Goal: Task Accomplishment & Management: Use online tool/utility

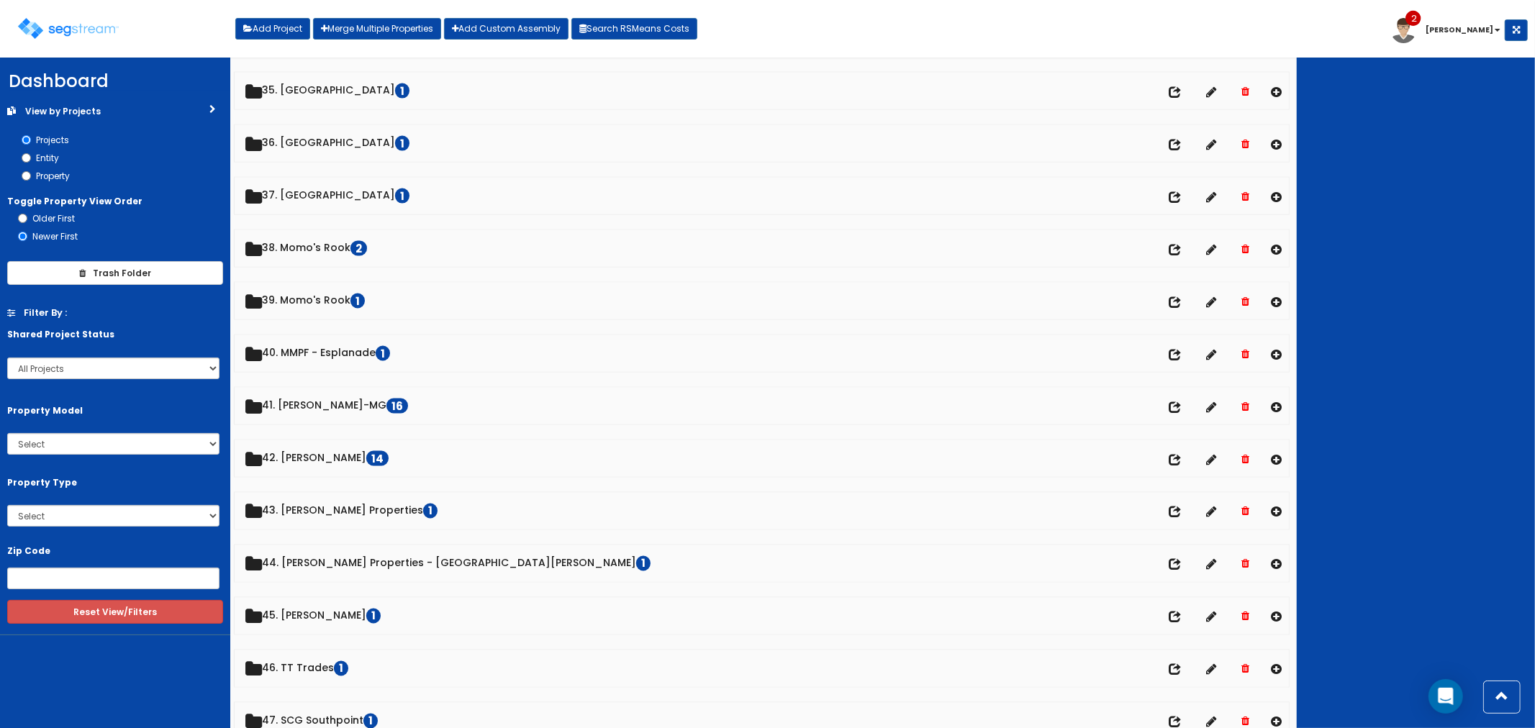
scroll to position [1838, 0]
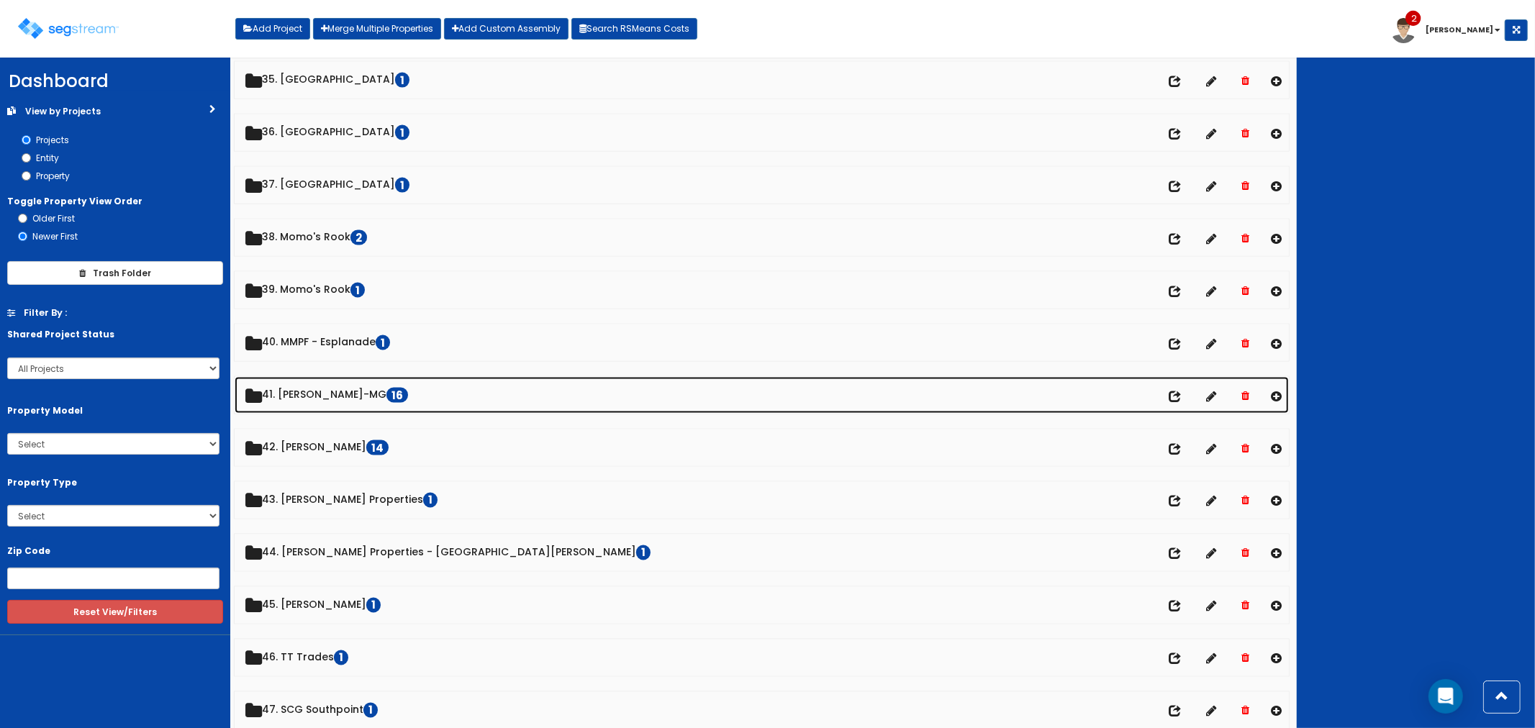
drag, startPoint x: 295, startPoint y: 394, endPoint x: 310, endPoint y: 399, distance: 15.7
click at [295, 394] on link "41. [PERSON_NAME]-MG 16" at bounding box center [762, 395] width 1055 height 37
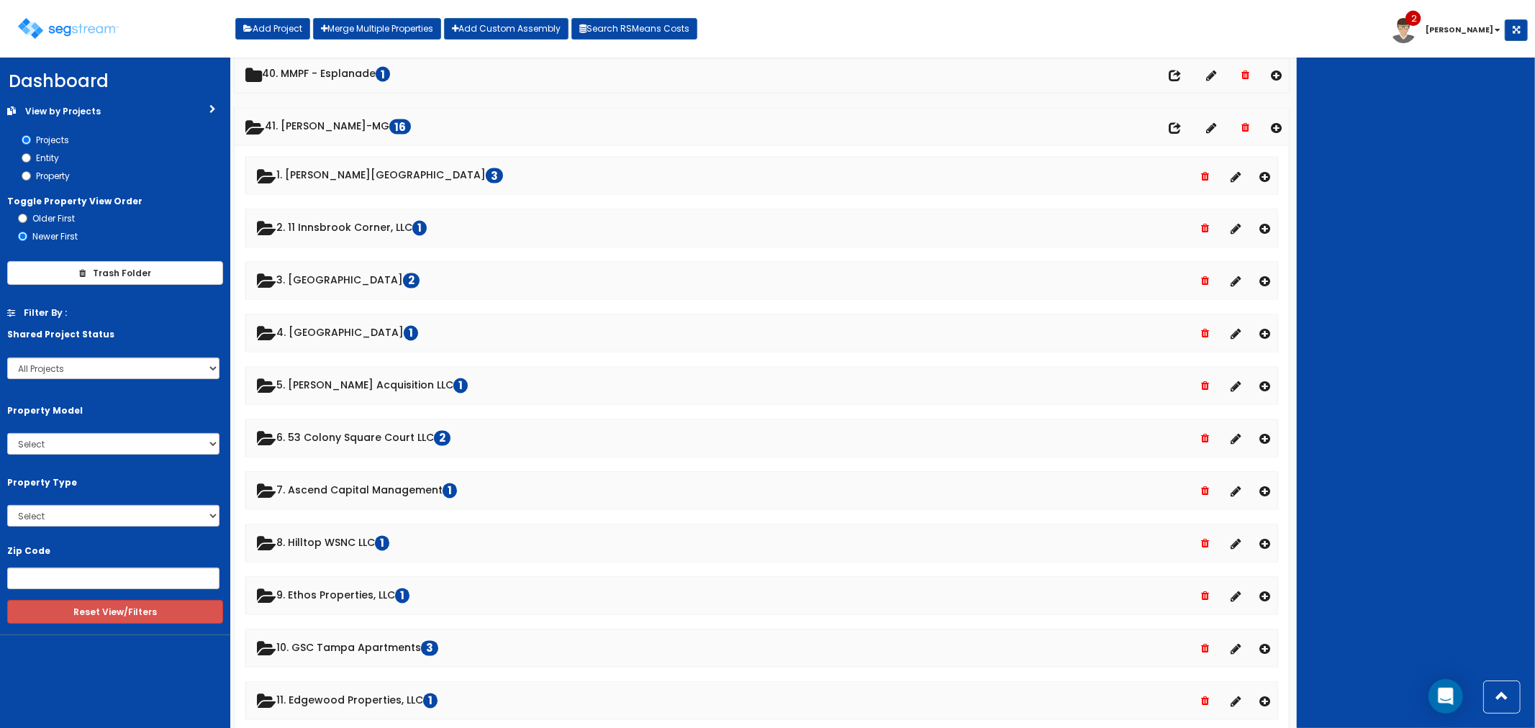
scroll to position [2078, 0]
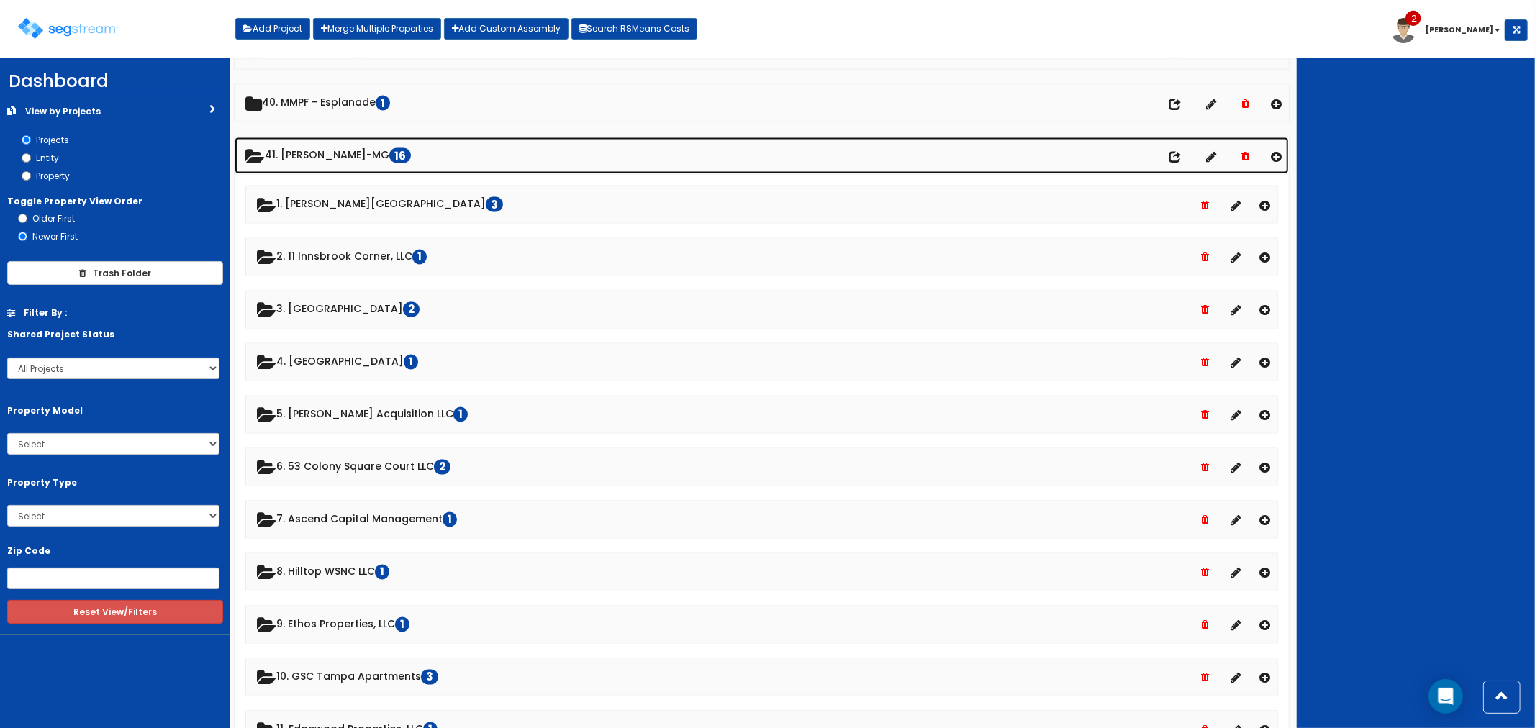
click at [297, 150] on link "41. [PERSON_NAME]-MG 16" at bounding box center [762, 155] width 1055 height 37
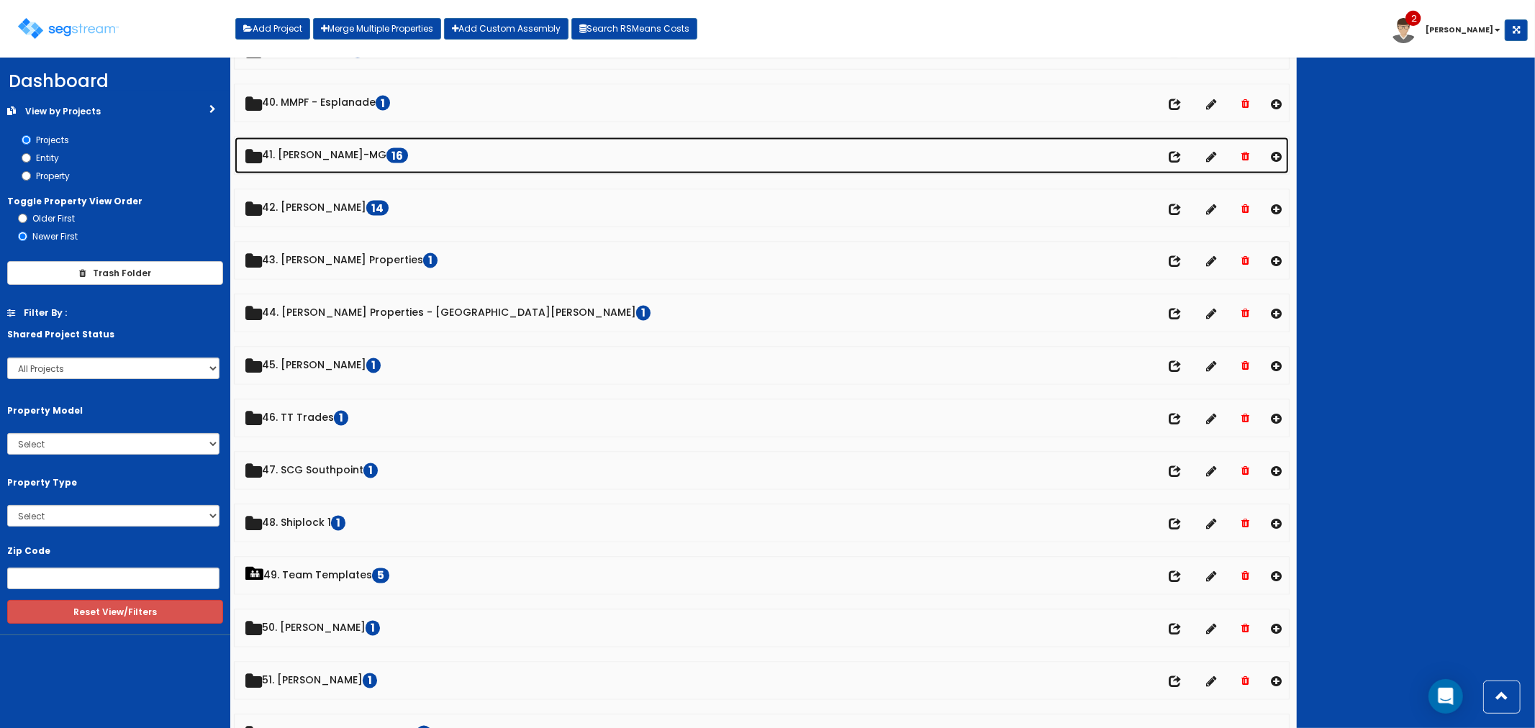
click at [315, 164] on link "41. [PERSON_NAME]-MG 16" at bounding box center [762, 155] width 1055 height 37
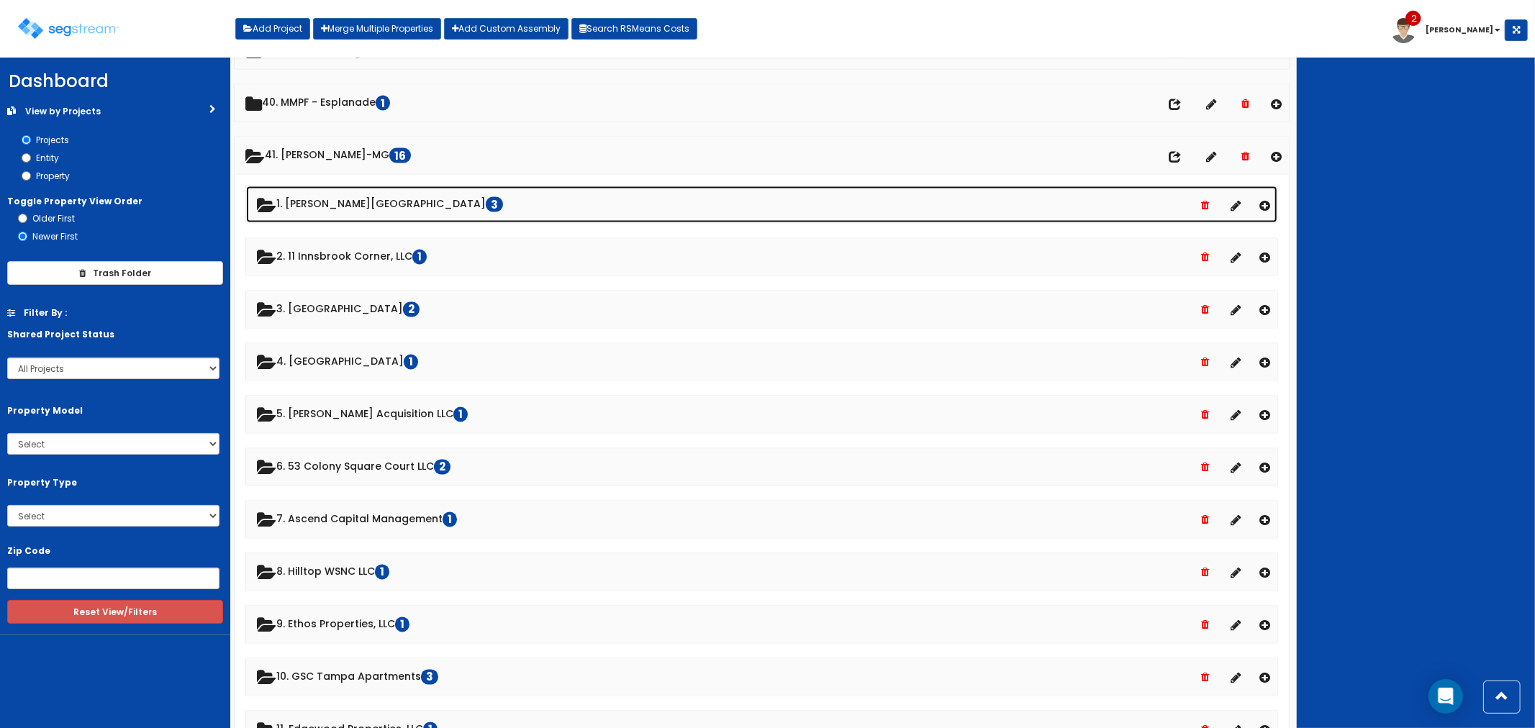
click at [324, 207] on link "1. [PERSON_NAME][STREET_ADDRESS]" at bounding box center [762, 204] width 1032 height 37
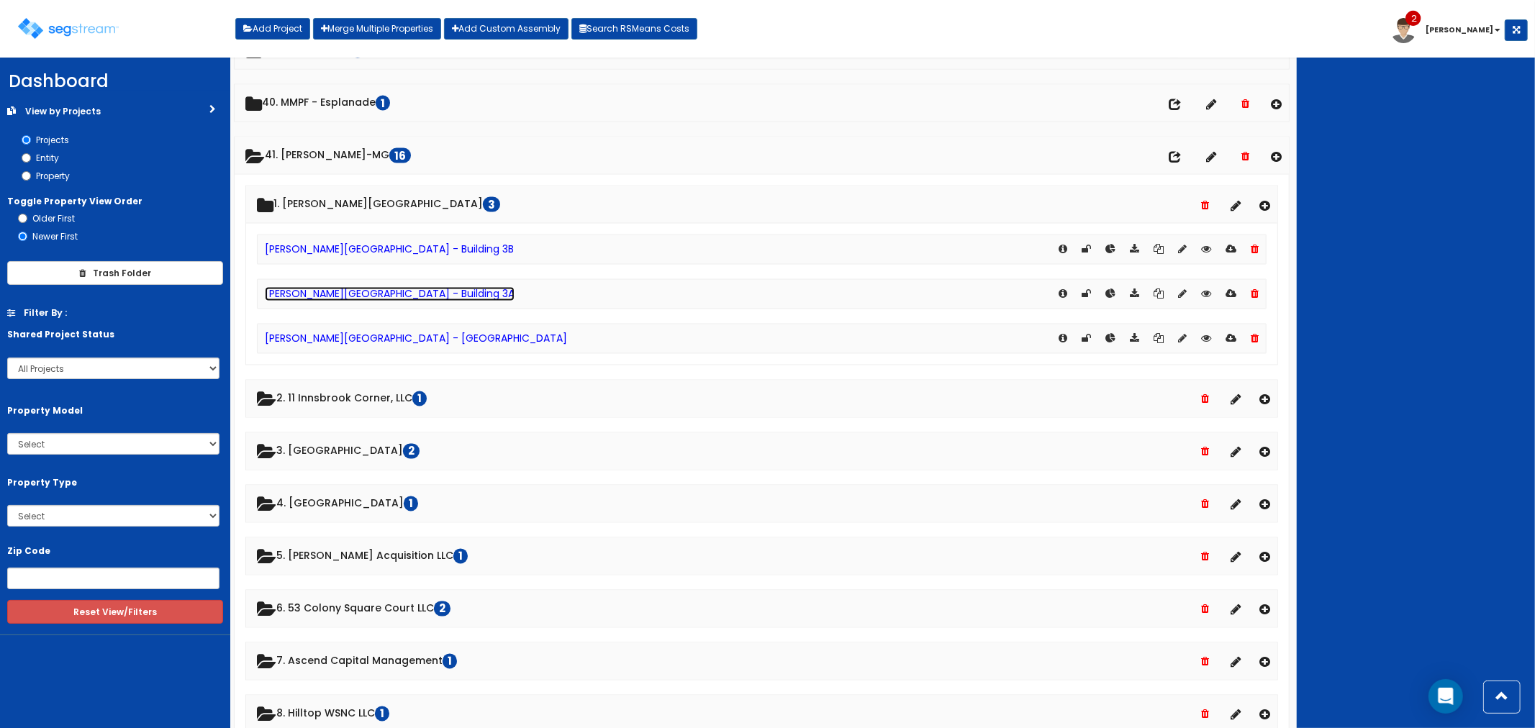
click at [371, 298] on link "[PERSON_NAME][GEOGRAPHIC_DATA] - Building 3A" at bounding box center [390, 294] width 250 height 14
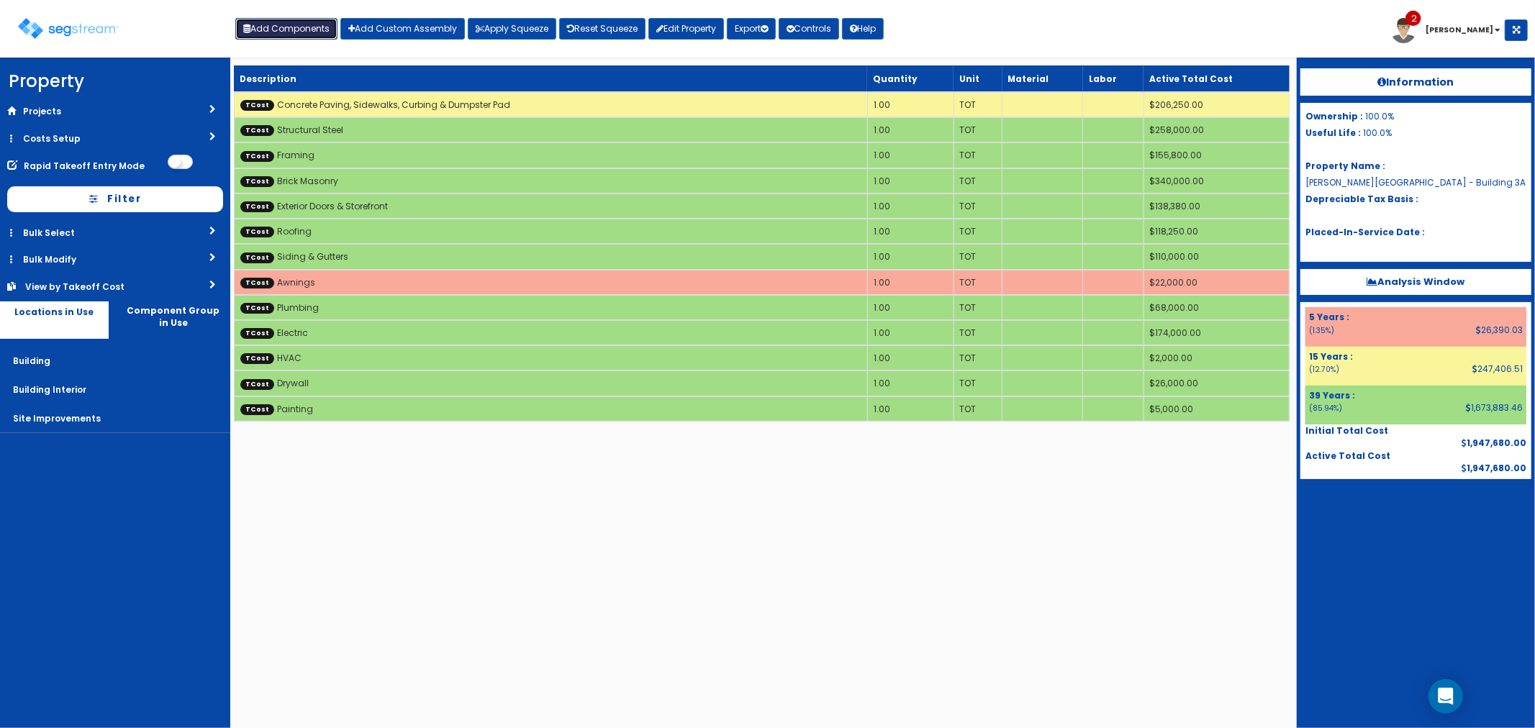
click at [283, 36] on button "Add Components" at bounding box center [286, 29] width 102 height 22
select select "5Y"
select select "default"
select select "6"
select select
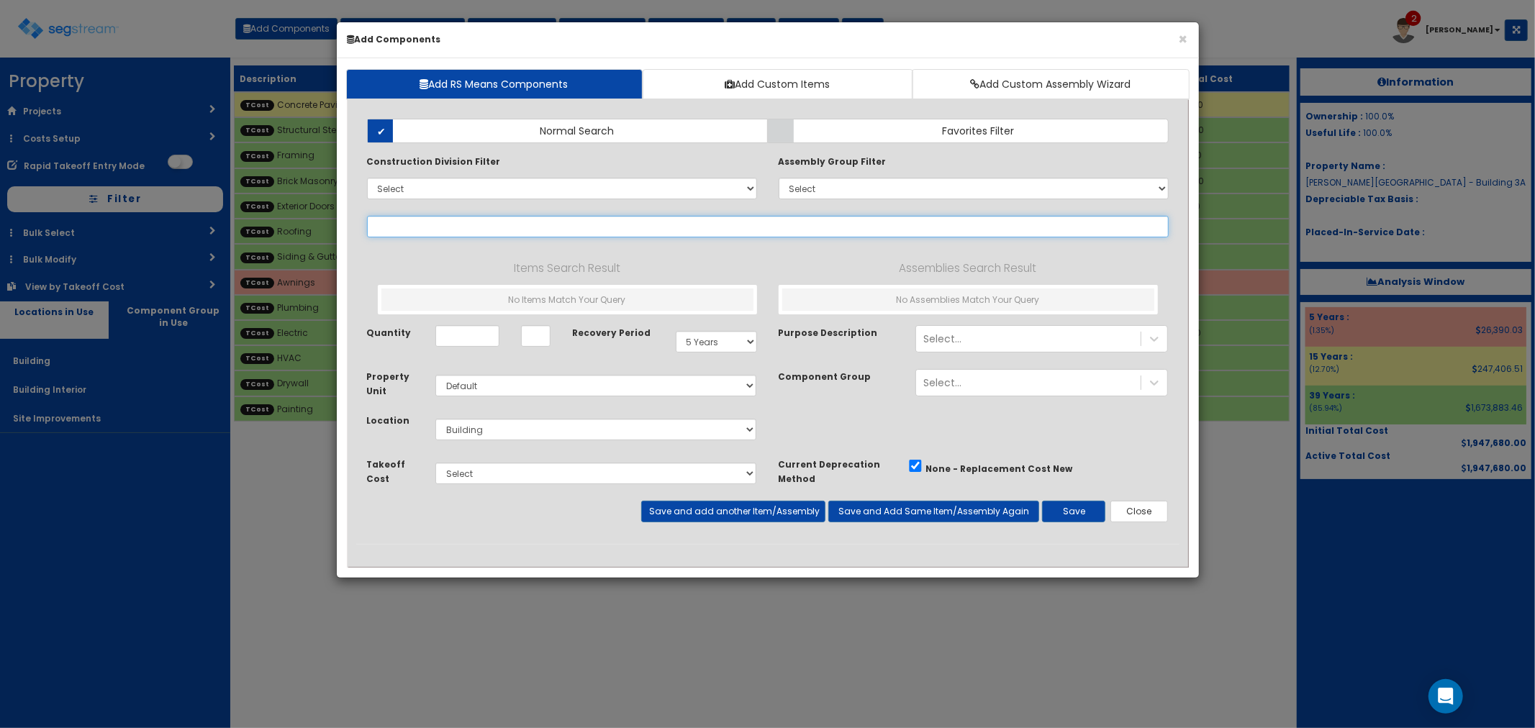
select select
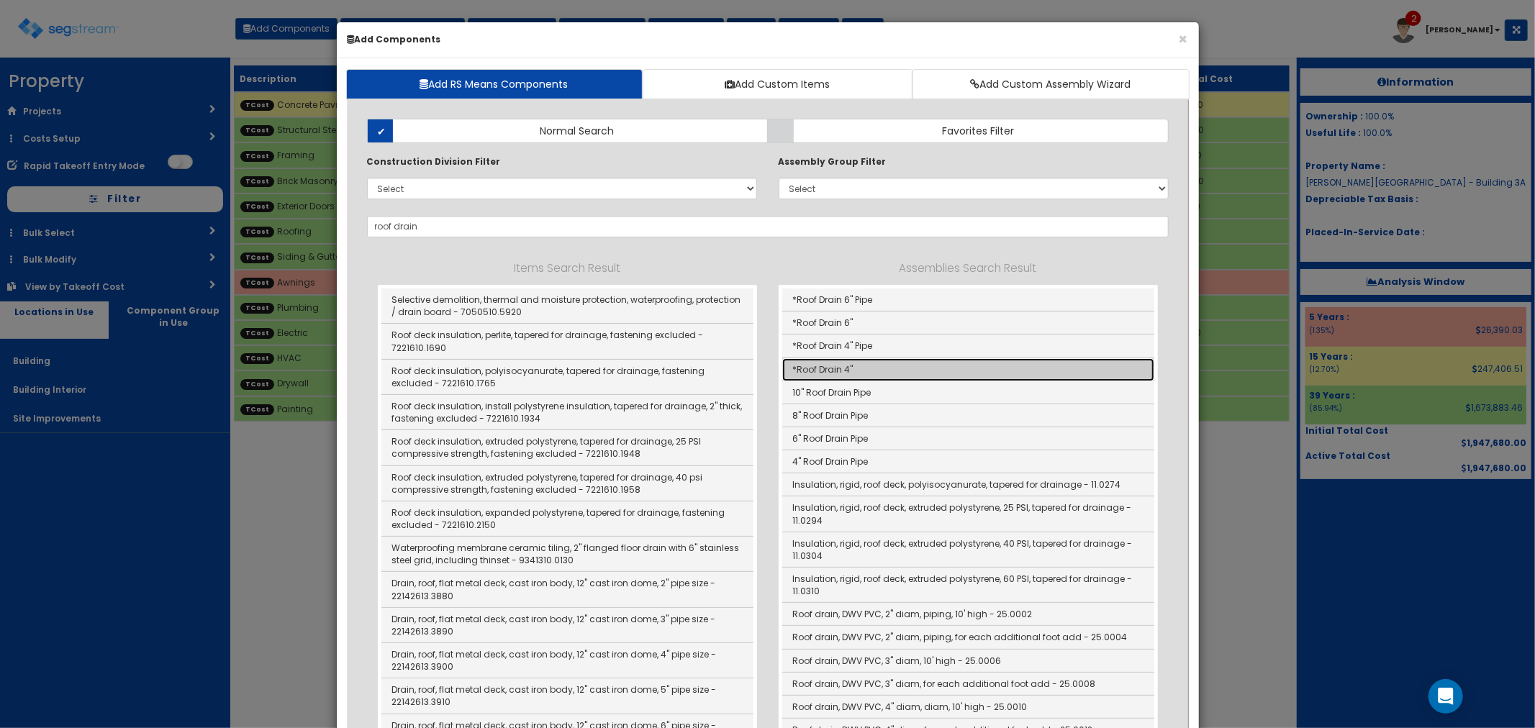
click at [855, 363] on link "*Roof Drain 4"" at bounding box center [968, 369] width 372 height 23
type input "*Roof Drain 4""
type input "EA"
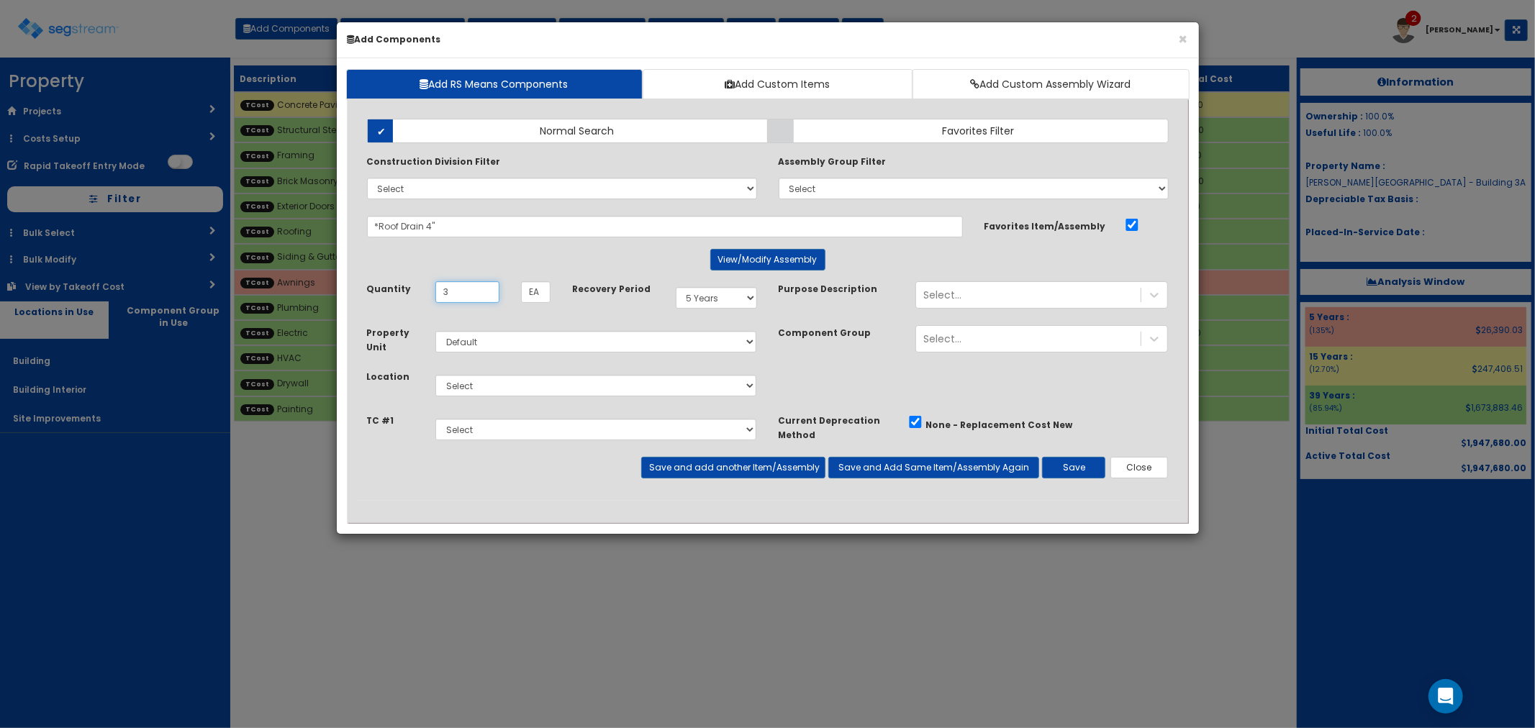
type input "3"
click at [455, 392] on select "Select Building Building Interior Site Improvements Add Additional Location" at bounding box center [596, 386] width 322 height 22
select select "6"
click at [435, 375] on select "Select Building Building Interior Site Improvements Add Additional Location" at bounding box center [596, 386] width 322 height 22
click at [454, 423] on select "Select Concrete Paving, Sidewalks, Curbing & Dumpster Pad Structural Steel Fram…" at bounding box center [596, 430] width 322 height 22
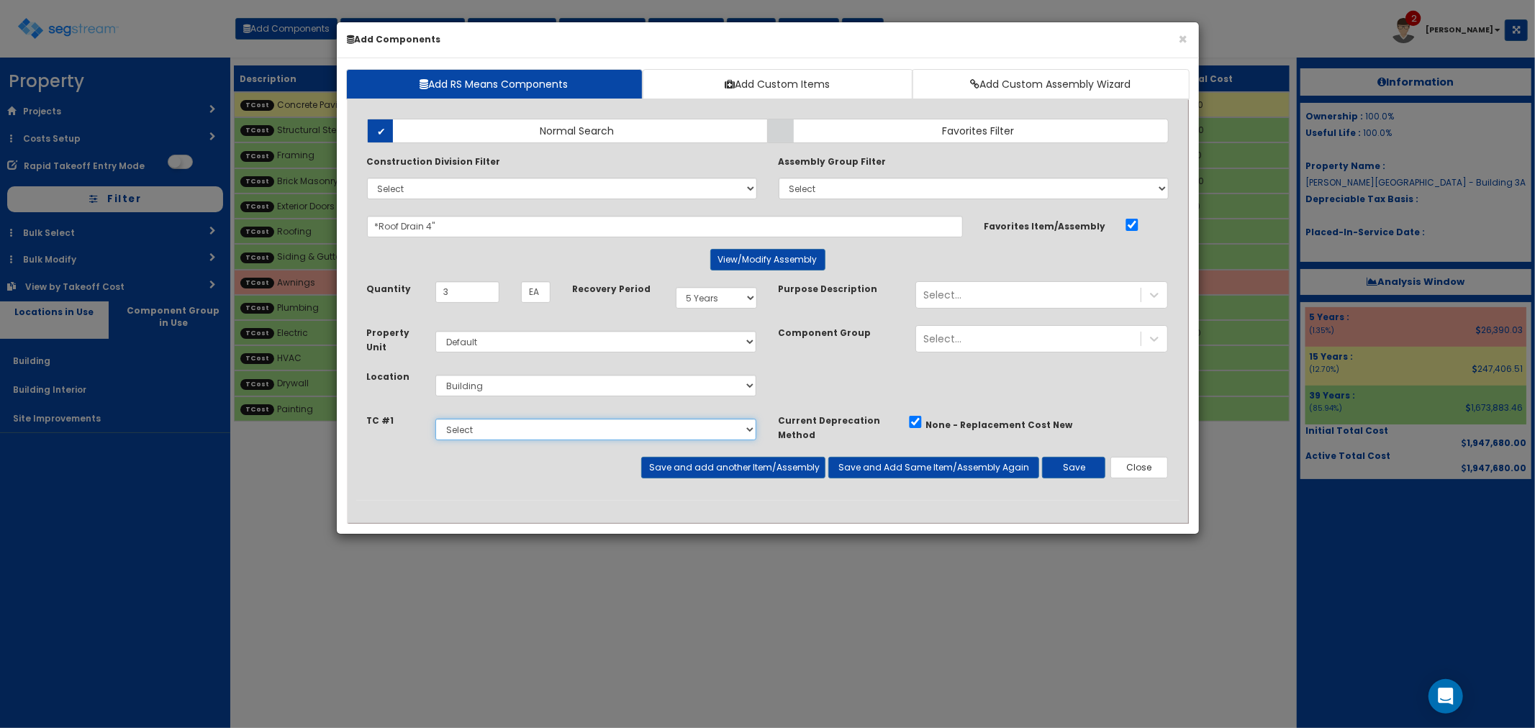
select select "5283079"
click at [435, 419] on select "Select Concrete Paving, Sidewalks, Curbing & Dumpster Pad Structural Steel Fram…" at bounding box center [596, 430] width 322 height 22
click at [700, 290] on select "Select 5 Years 7 Years 9 Years 10 Years 15 Years 15 Year QLI 15 Year QRP 15 Yea…" at bounding box center [716, 298] width 81 height 22
select select "39Y"
click at [676, 287] on select "Select 5 Years 7 Years 9 Years 10 Years 15 Years 15 Year QLI 15 Year QRP 15 Yea…" at bounding box center [716, 298] width 81 height 22
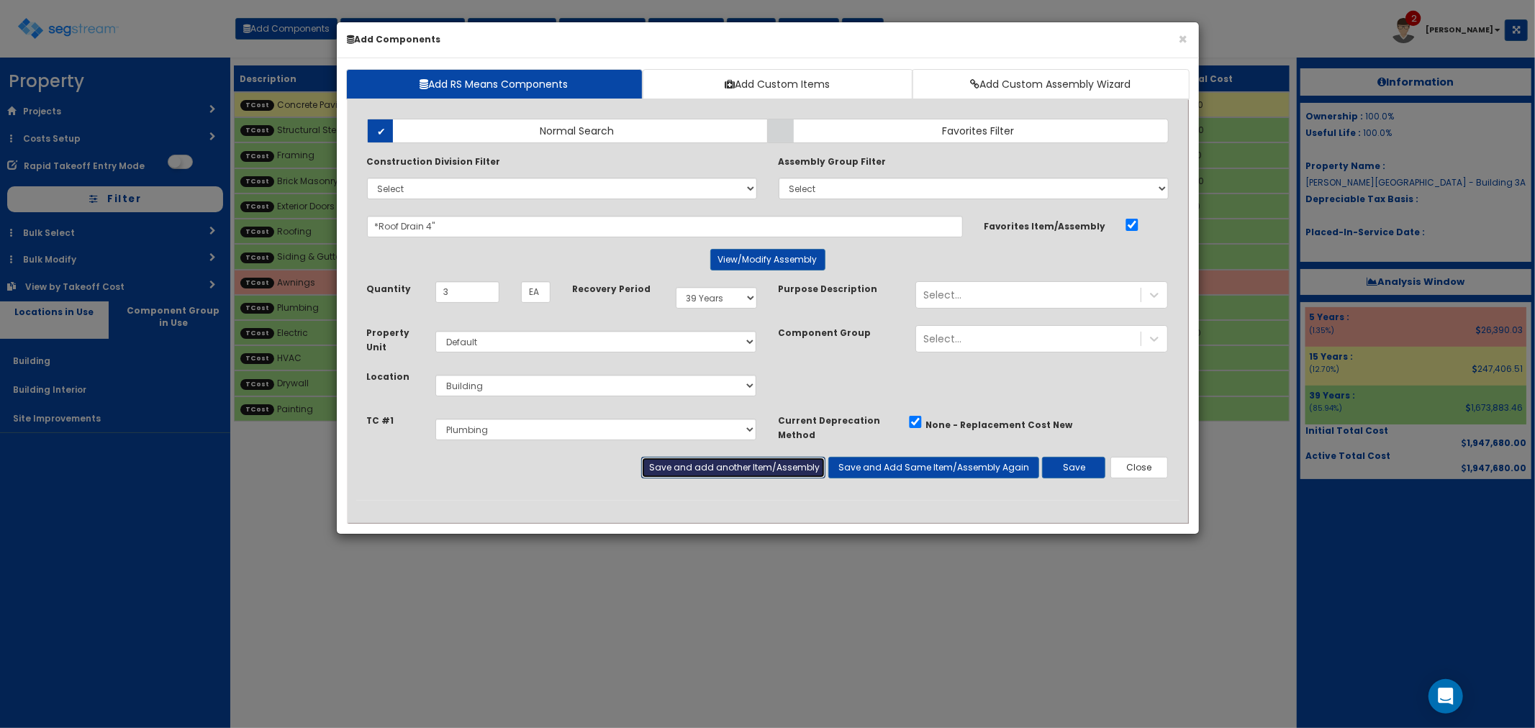
click at [704, 471] on button "Save and add another Item/Assembly" at bounding box center [733, 468] width 184 height 22
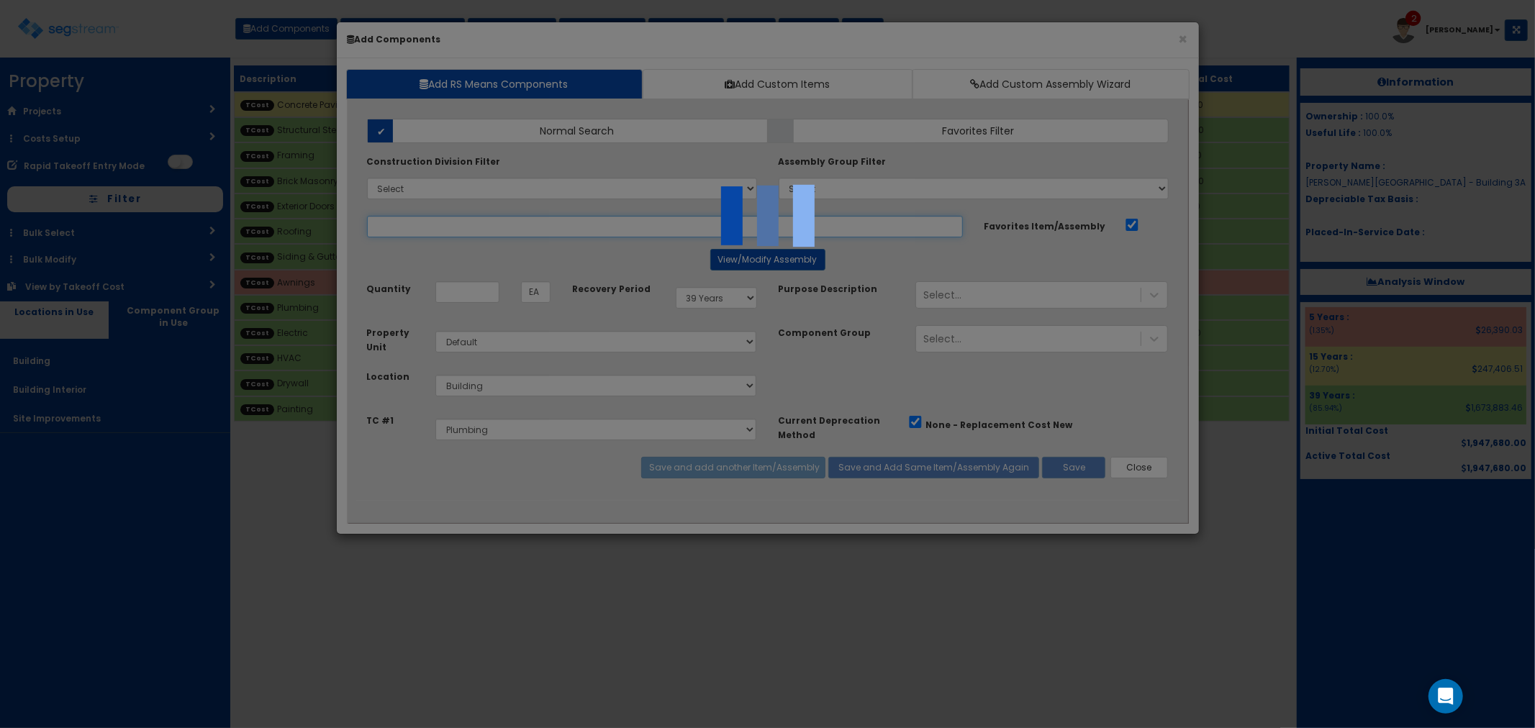
select select "5283079"
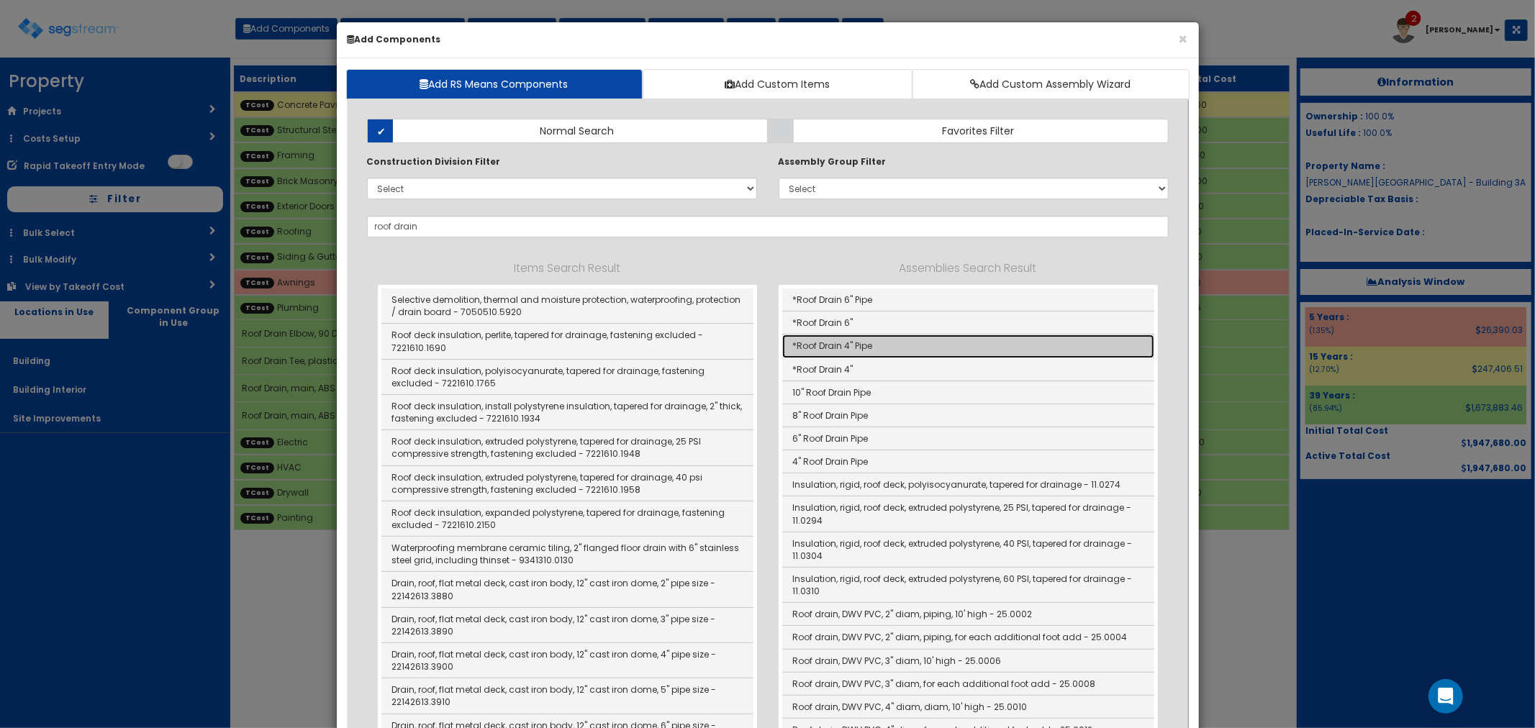
click at [844, 343] on link "*Roof Drain 4" Pipe" at bounding box center [968, 346] width 372 height 23
type input "*Roof Drain 4" Pipe"
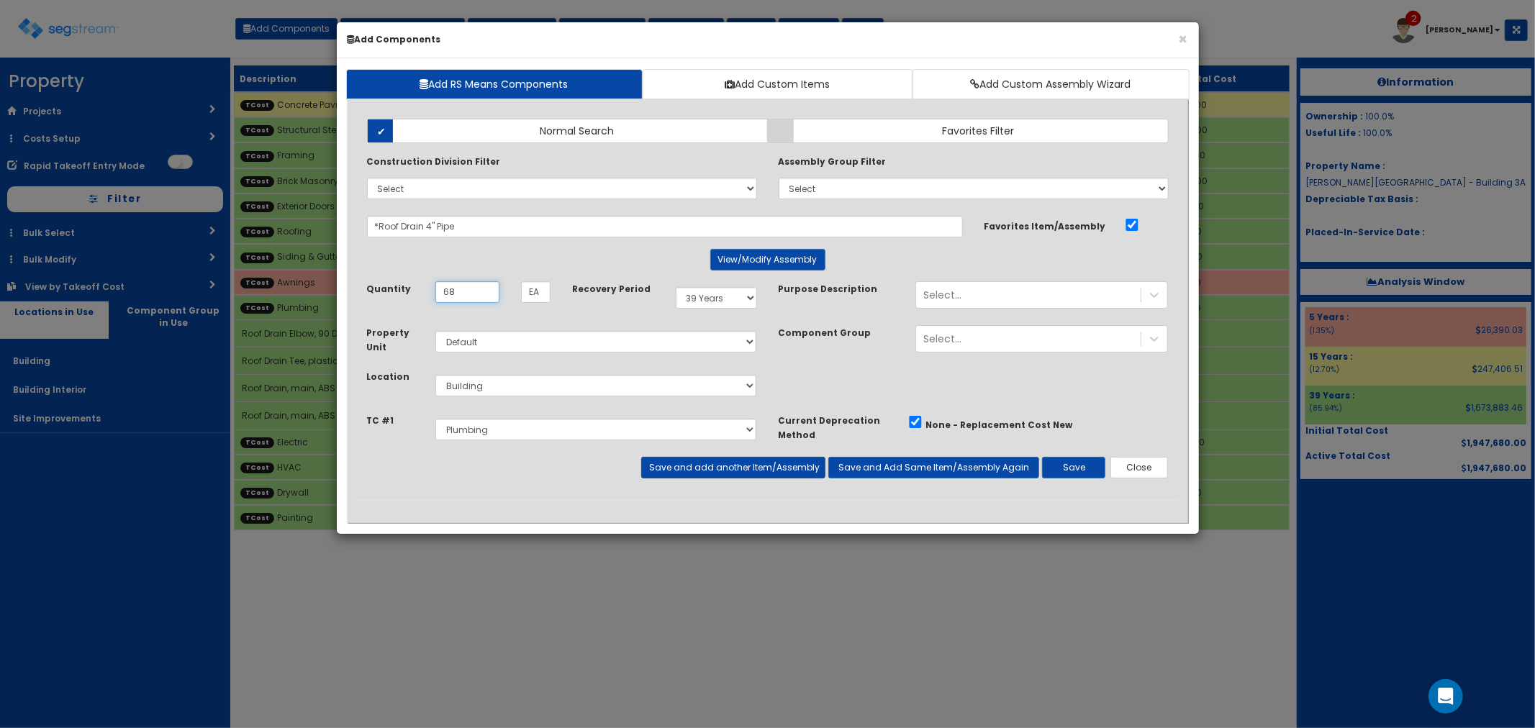
type input "68"
click at [718, 463] on button "Save and add another Item/Assembly" at bounding box center [733, 468] width 184 height 22
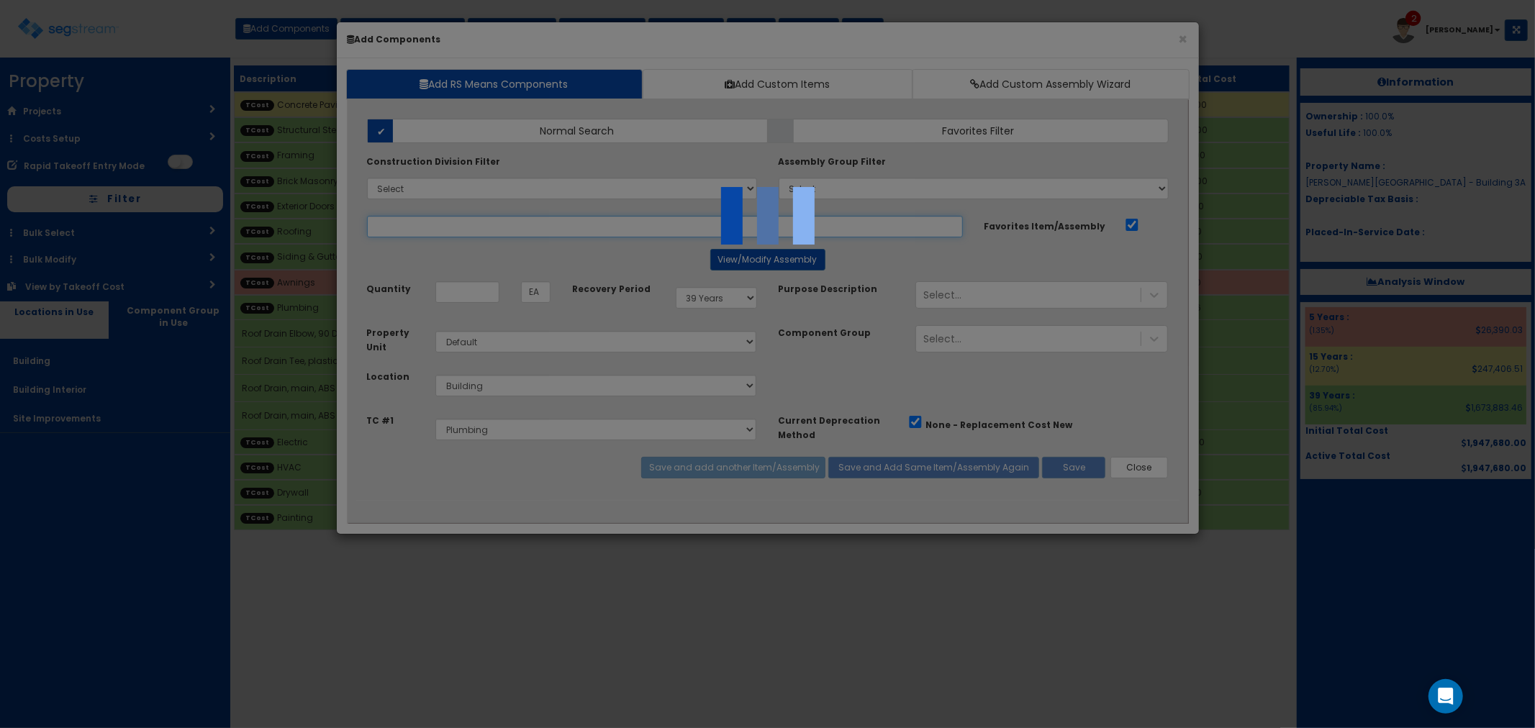
select select "5283079"
